Goal: Navigation & Orientation: Find specific page/section

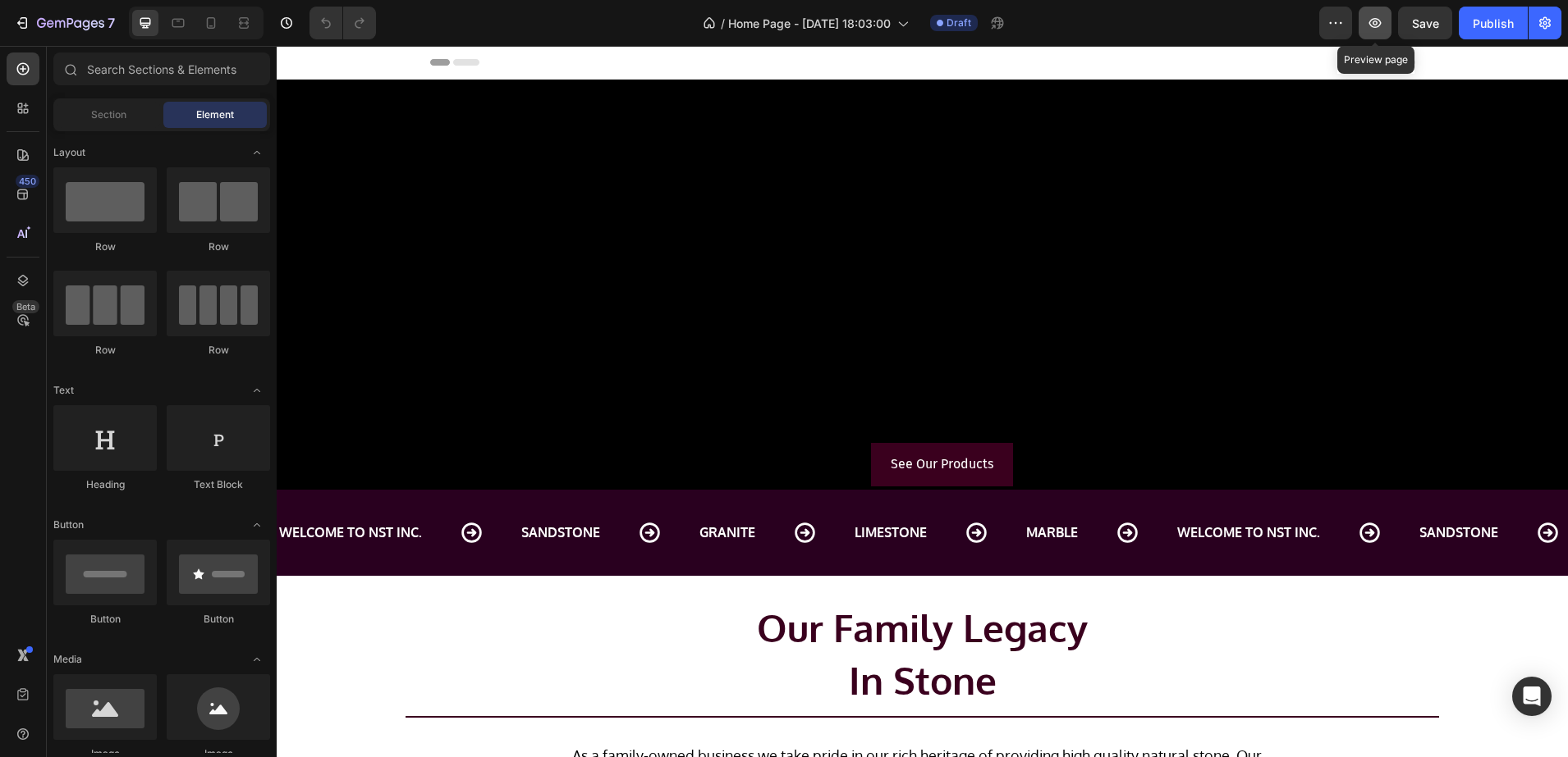
click at [1377, 19] on icon "button" at bounding box center [1375, 23] width 17 height 17
click at [90, 25] on icon "button" at bounding box center [70, 24] width 67 height 14
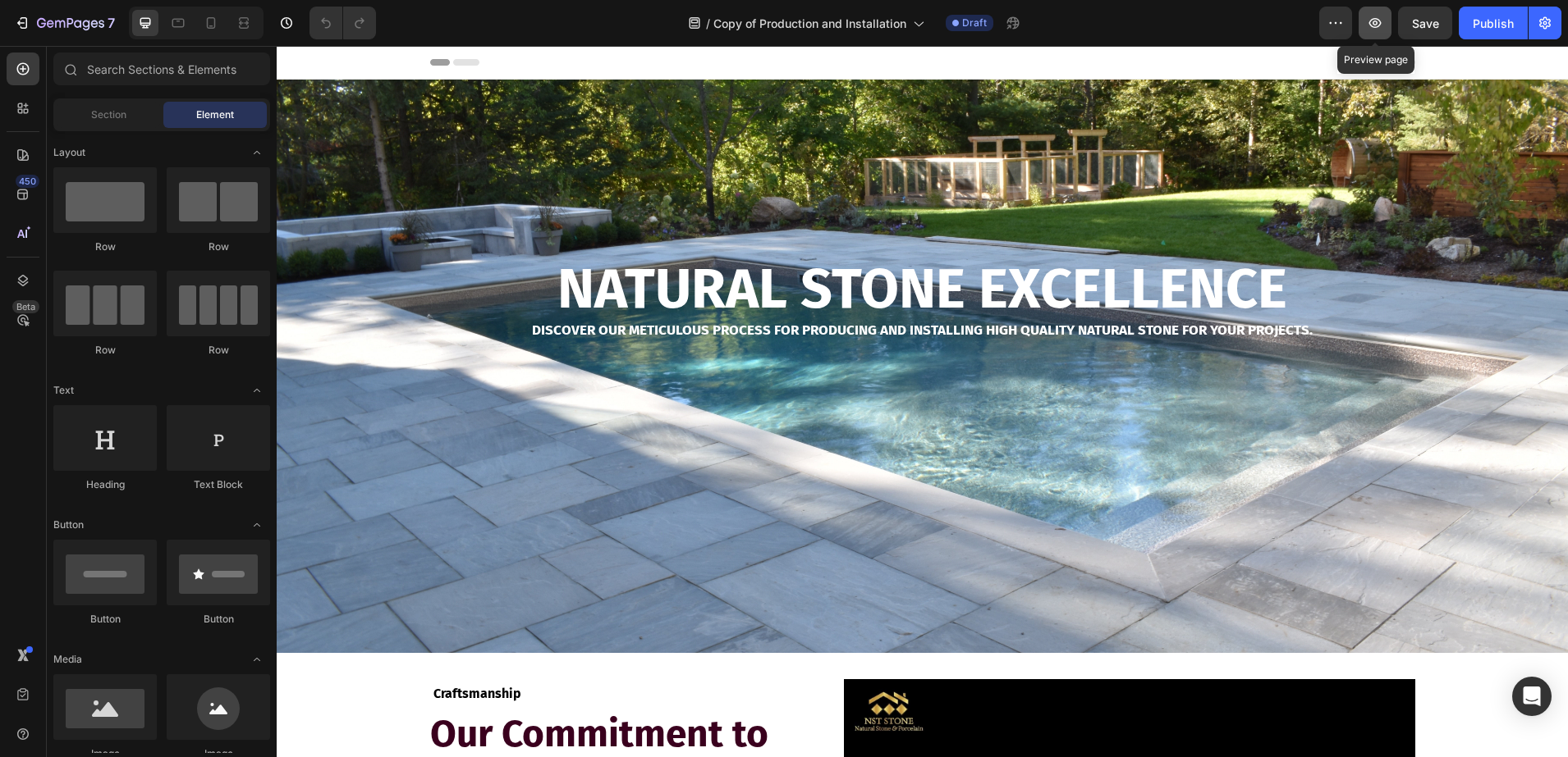
click at [1385, 24] on button "button" at bounding box center [1376, 23] width 33 height 33
click at [1374, 23] on icon "button" at bounding box center [1375, 23] width 12 height 10
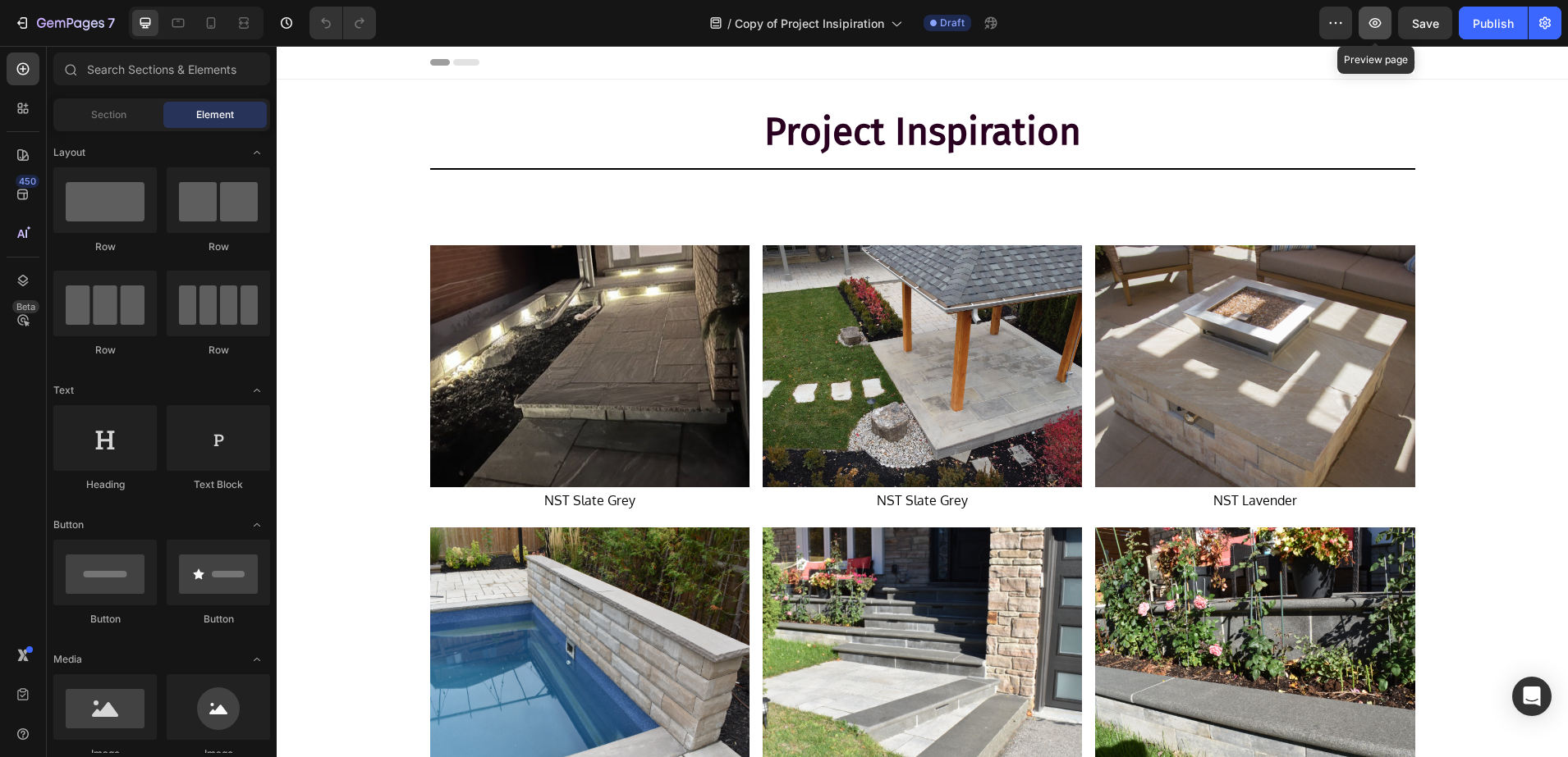
click at [1369, 23] on icon "button" at bounding box center [1375, 23] width 17 height 17
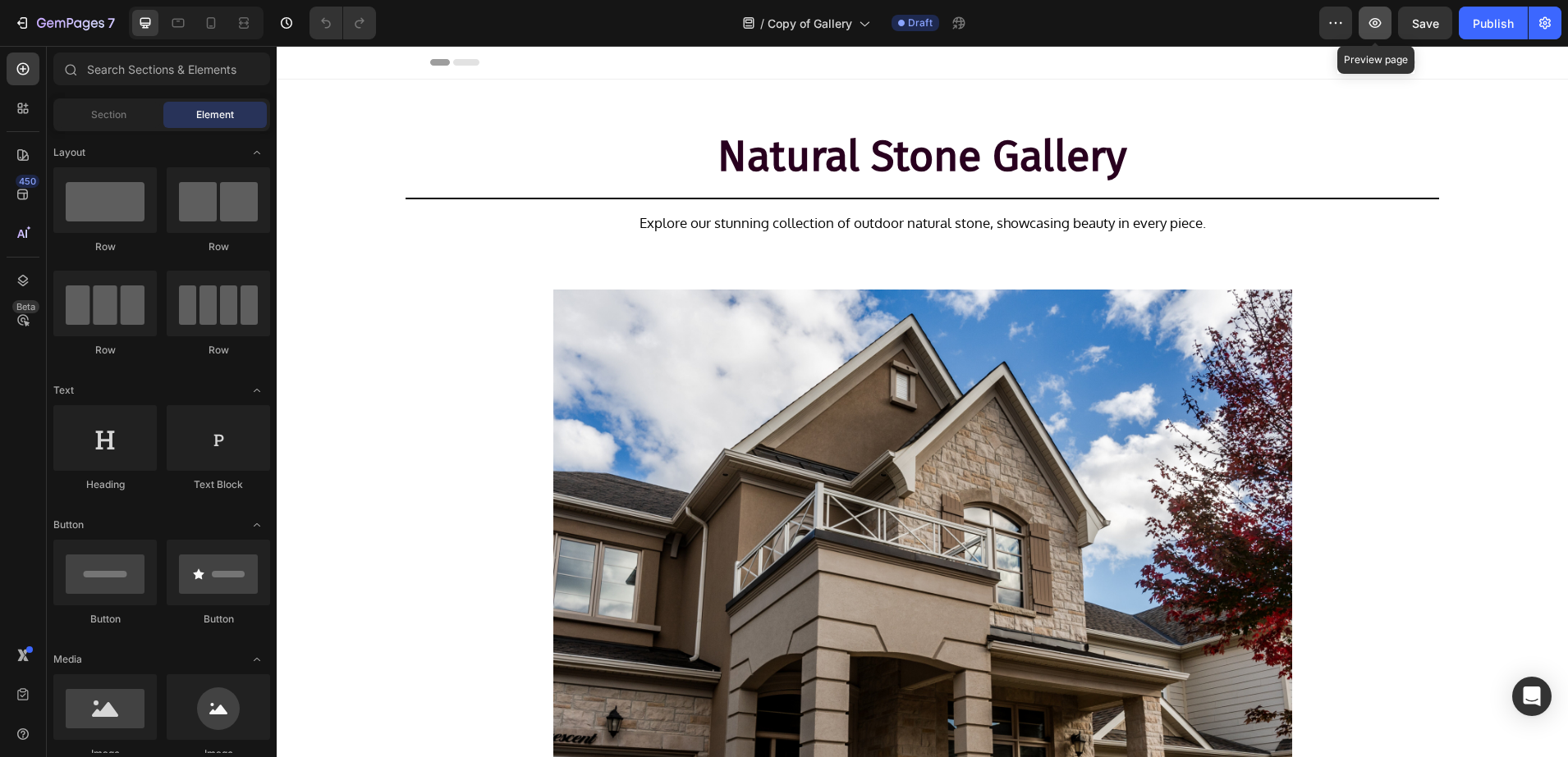
click at [1367, 23] on icon "button" at bounding box center [1375, 23] width 17 height 17
